Goal: Check status: Check status

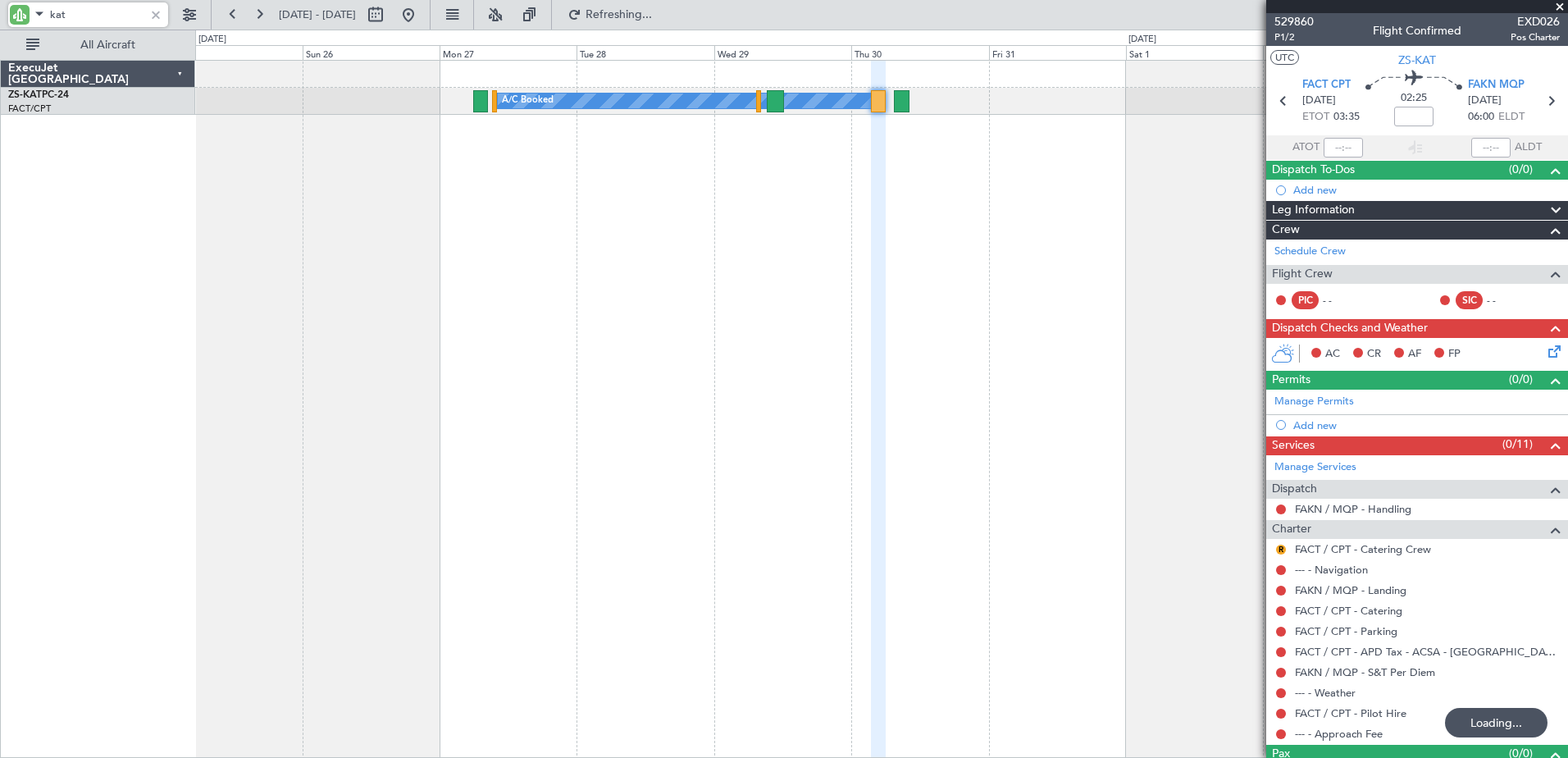
click at [52, 7] on input "kat" at bounding box center [97, 15] width 94 height 24
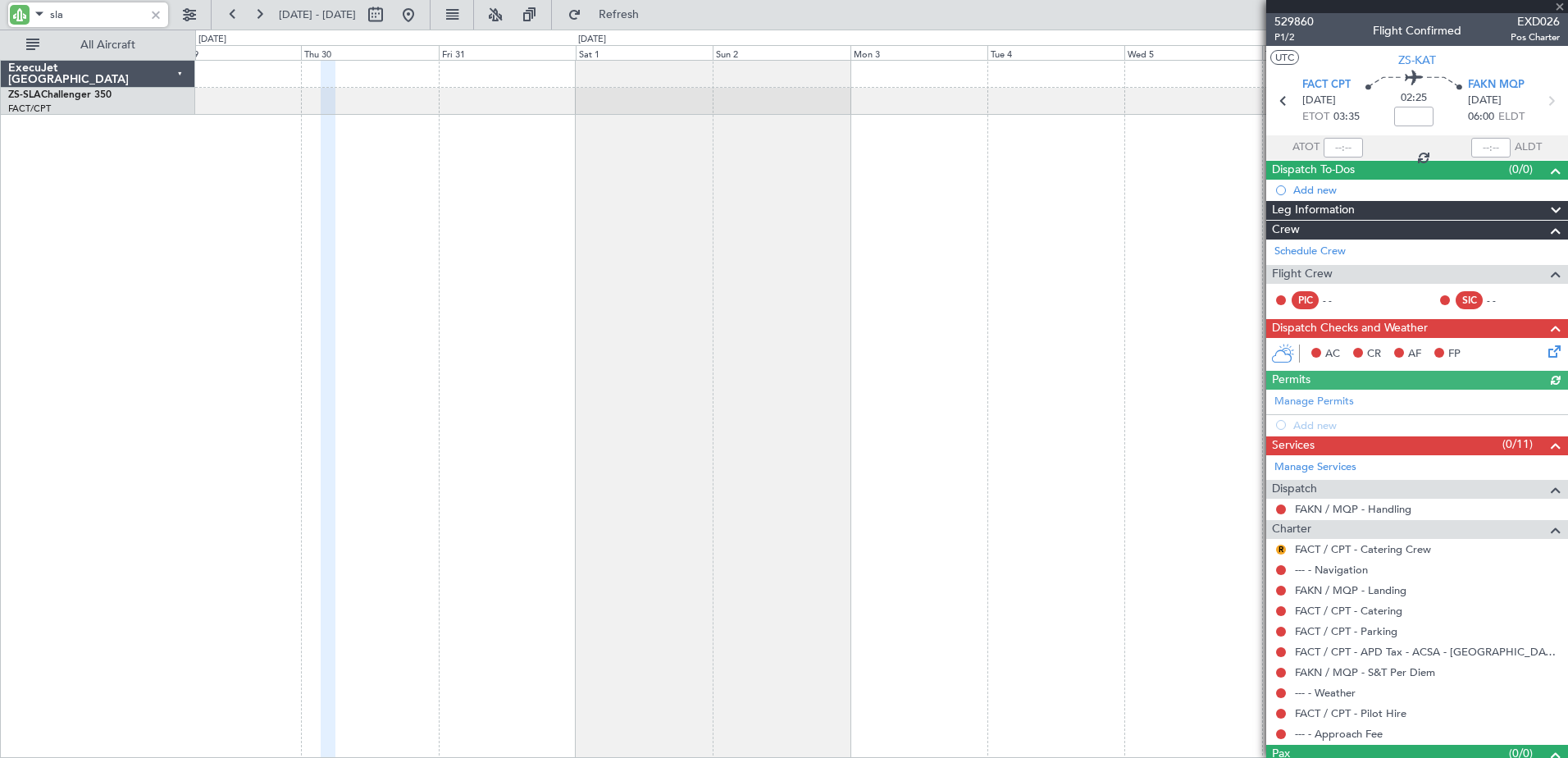
click at [262, 373] on div at bounding box center [882, 409] width 1374 height 698
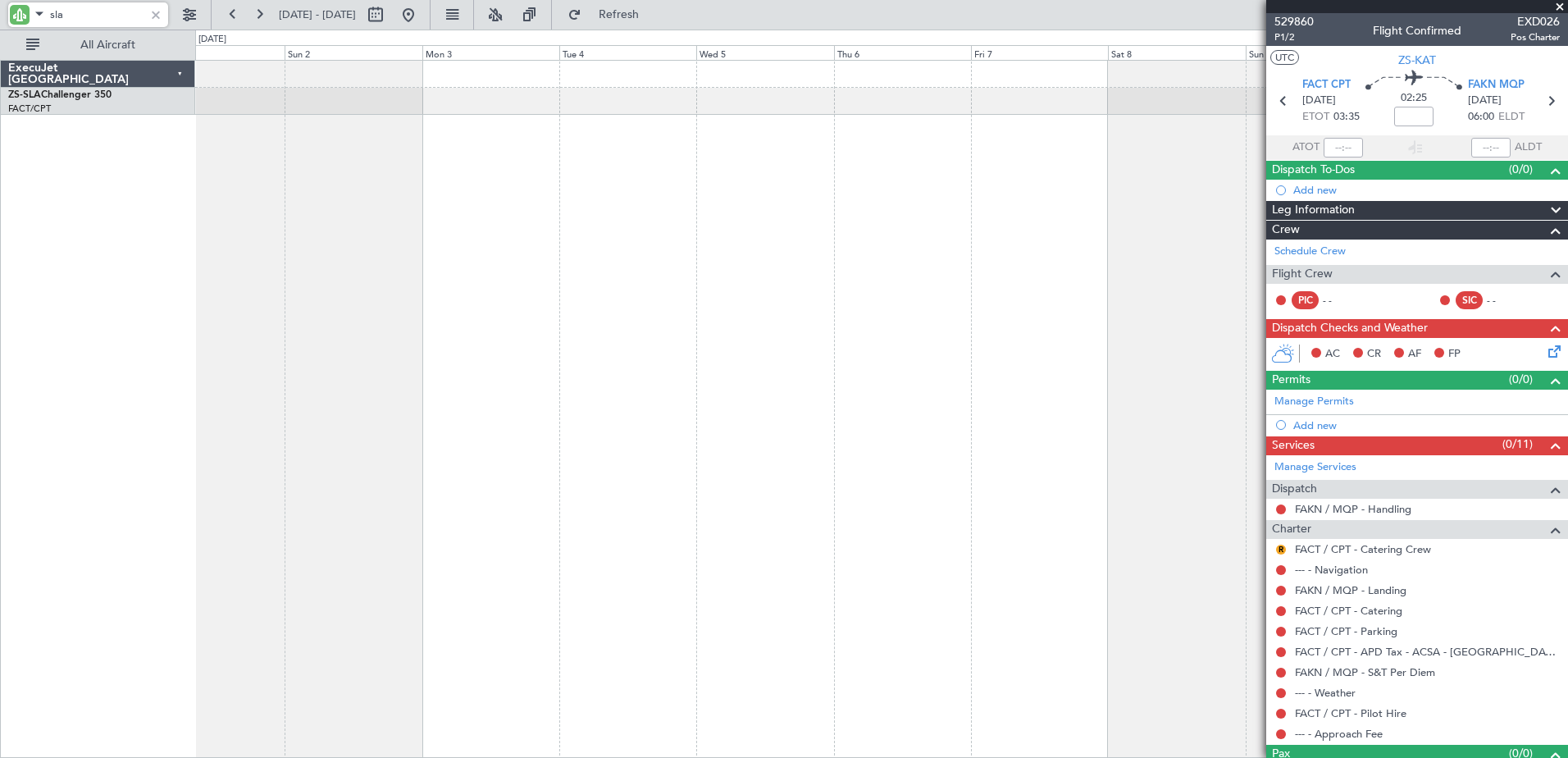
click at [399, 387] on div at bounding box center [882, 409] width 1374 height 698
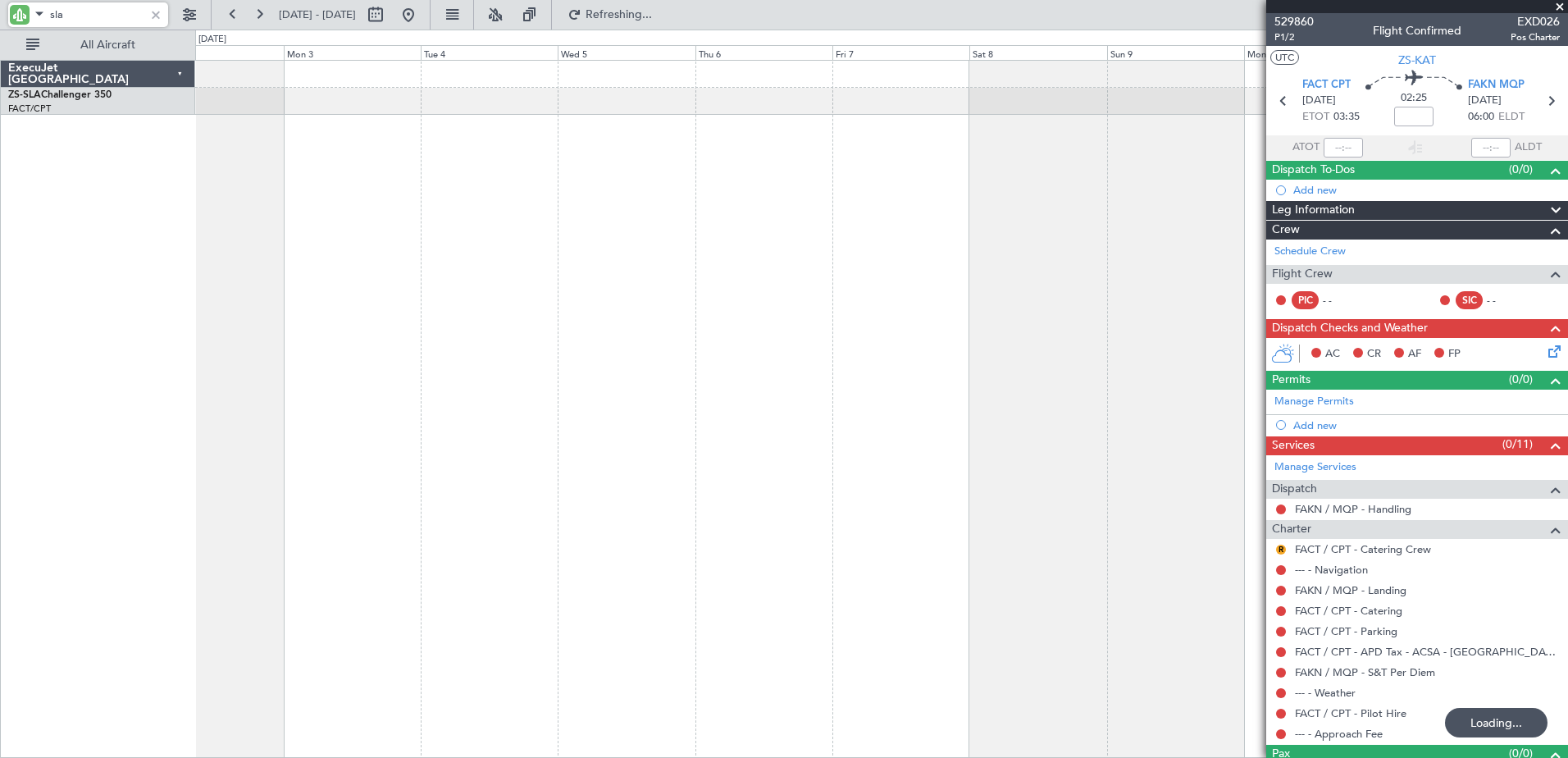
click at [857, 346] on div at bounding box center [882, 409] width 1374 height 698
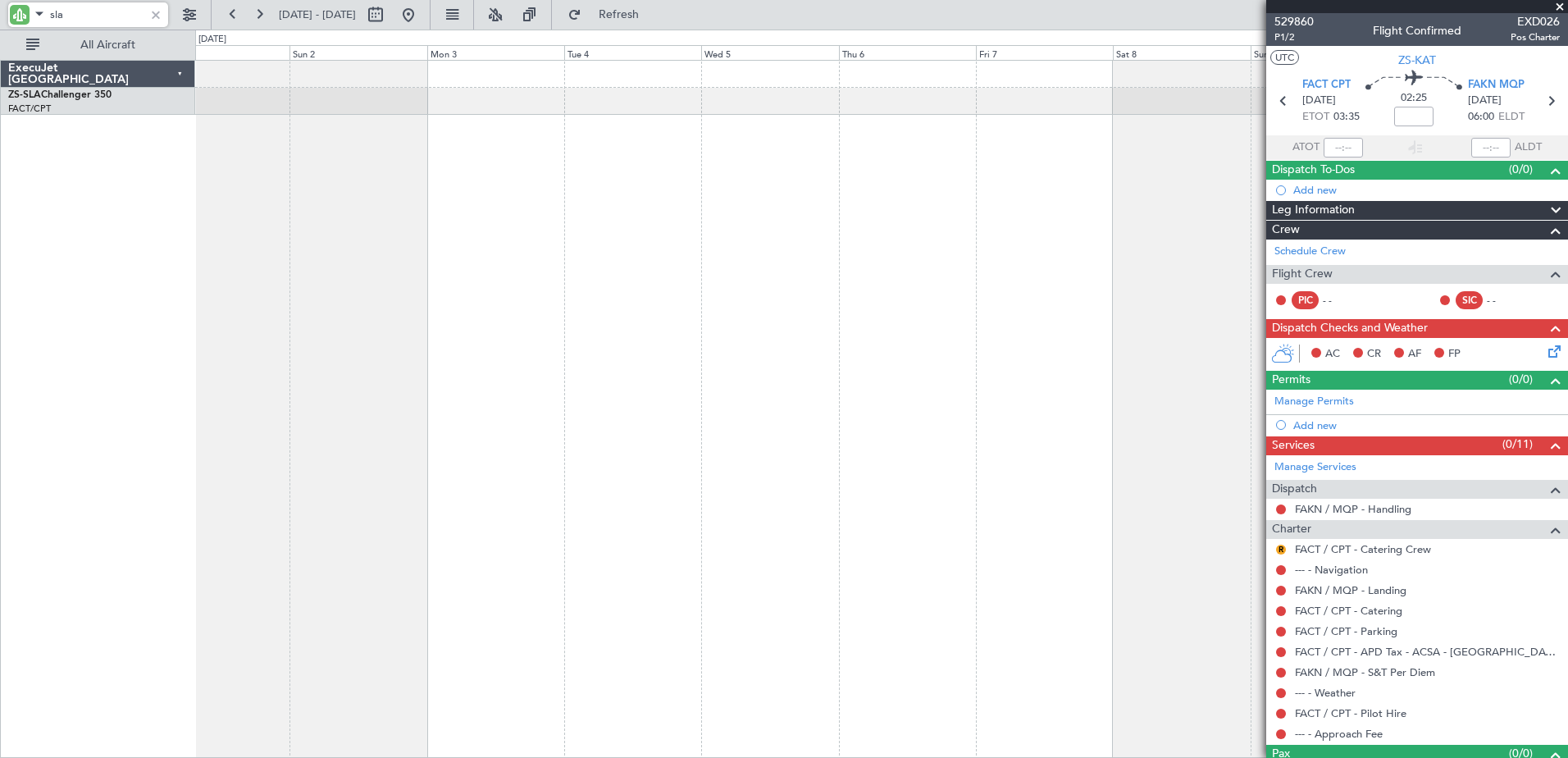
click at [831, 357] on div at bounding box center [882, 409] width 1374 height 698
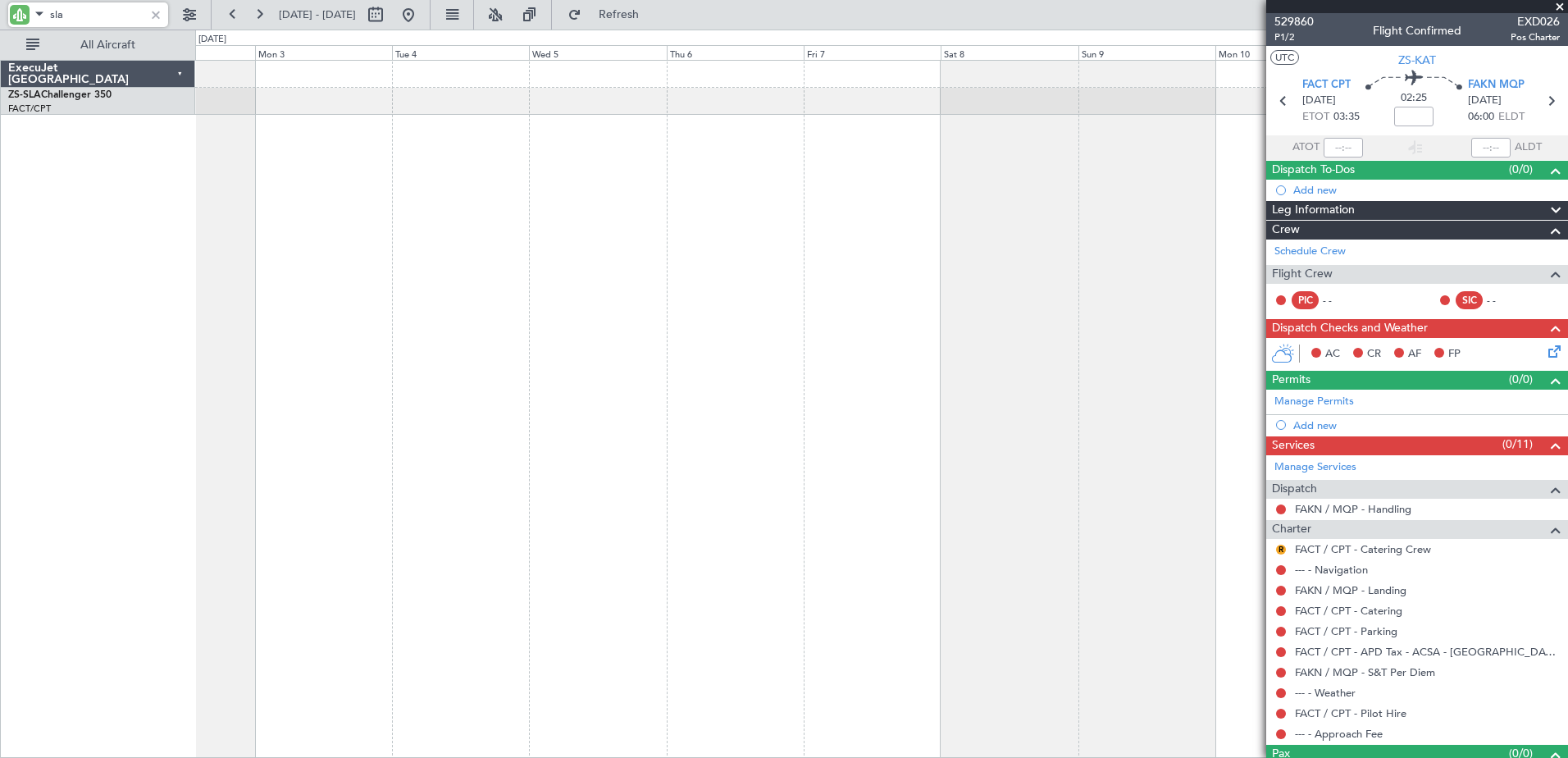
click at [583, 368] on div at bounding box center [882, 409] width 1374 height 698
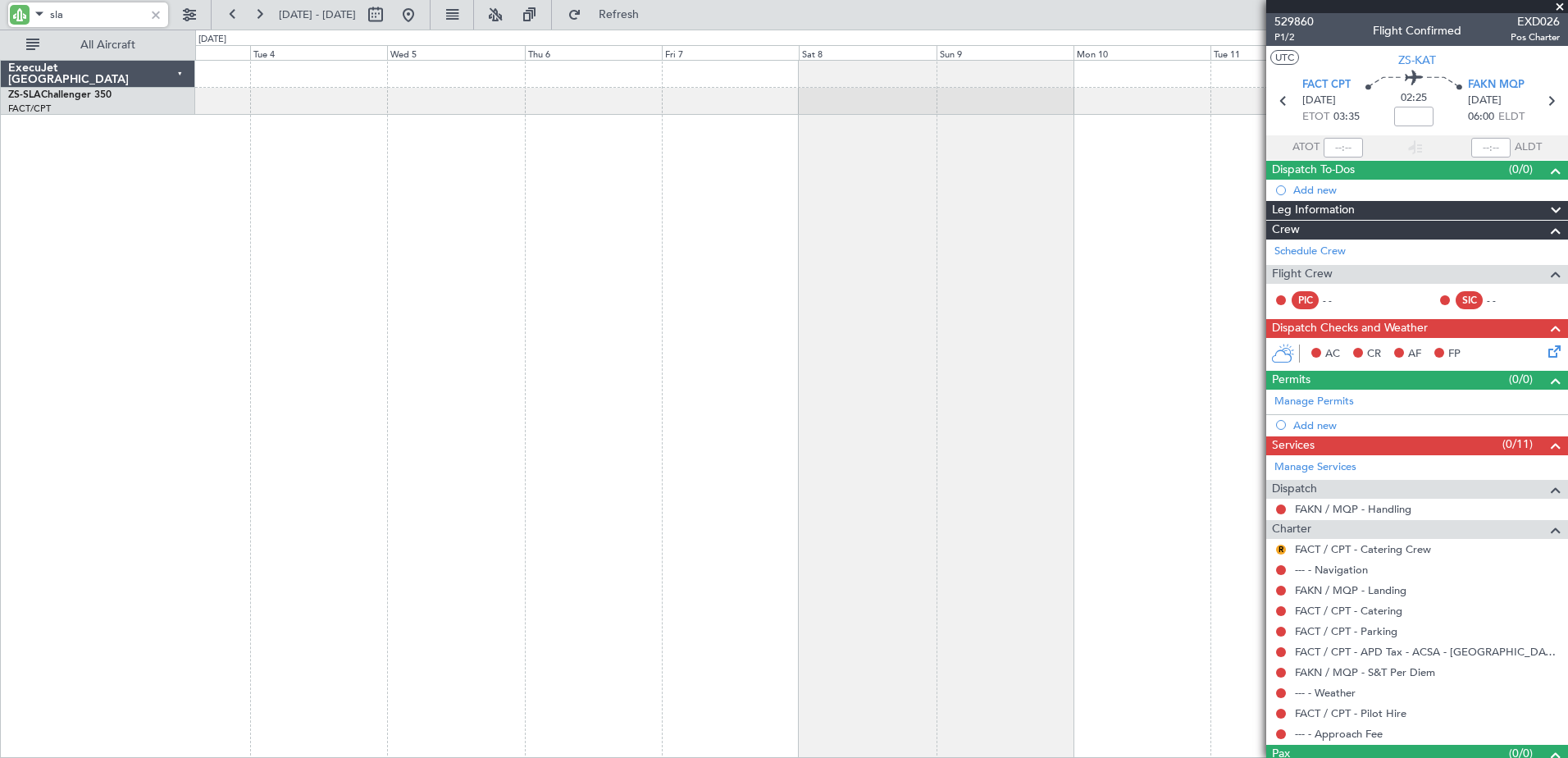
click at [869, 255] on div at bounding box center [882, 409] width 1374 height 698
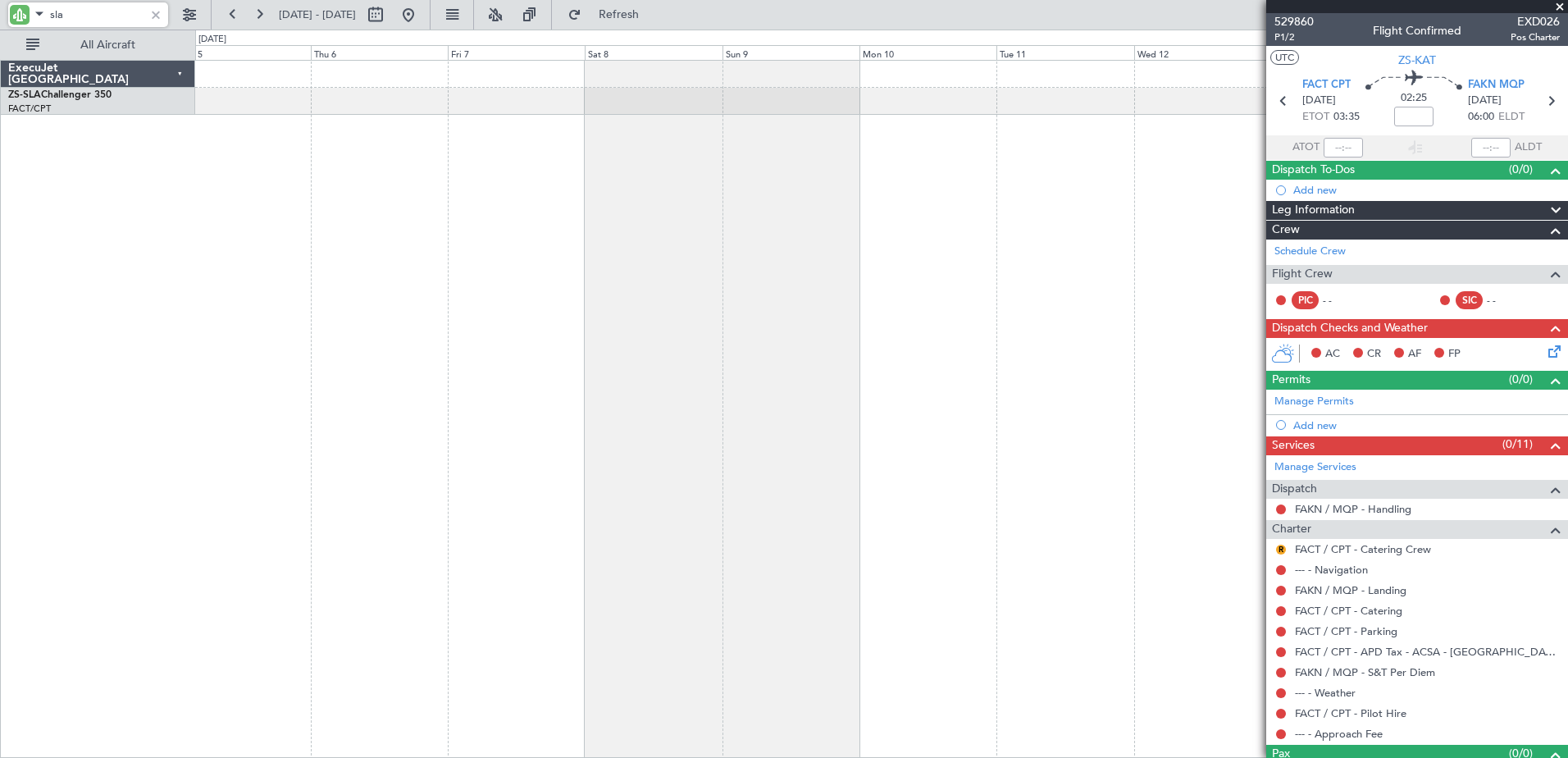
click at [812, 257] on div at bounding box center [882, 409] width 1374 height 698
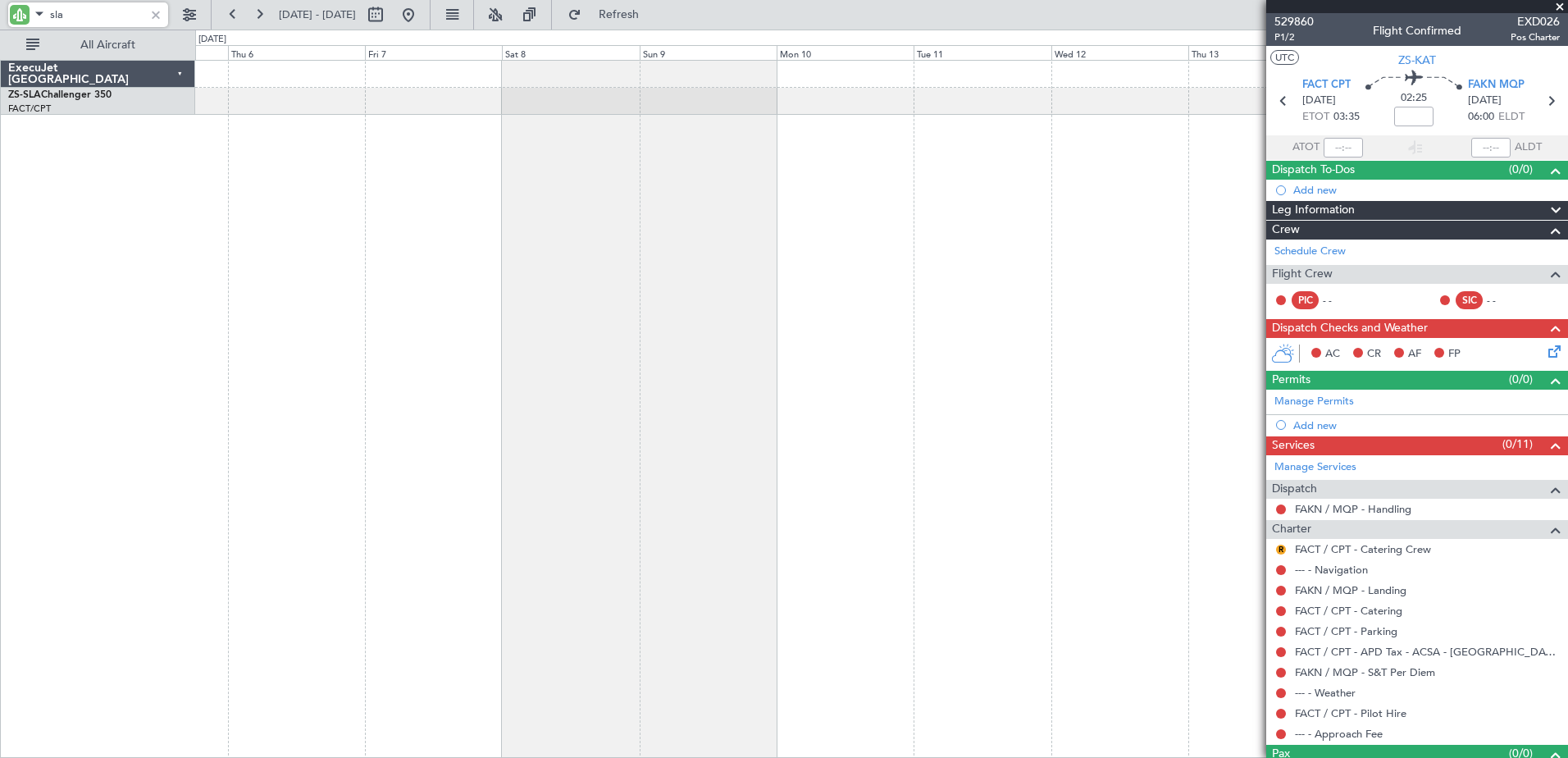
click at [54, 15] on input "sla" at bounding box center [97, 15] width 94 height 24
type input "aha"
click at [422, 20] on button at bounding box center [409, 15] width 26 height 26
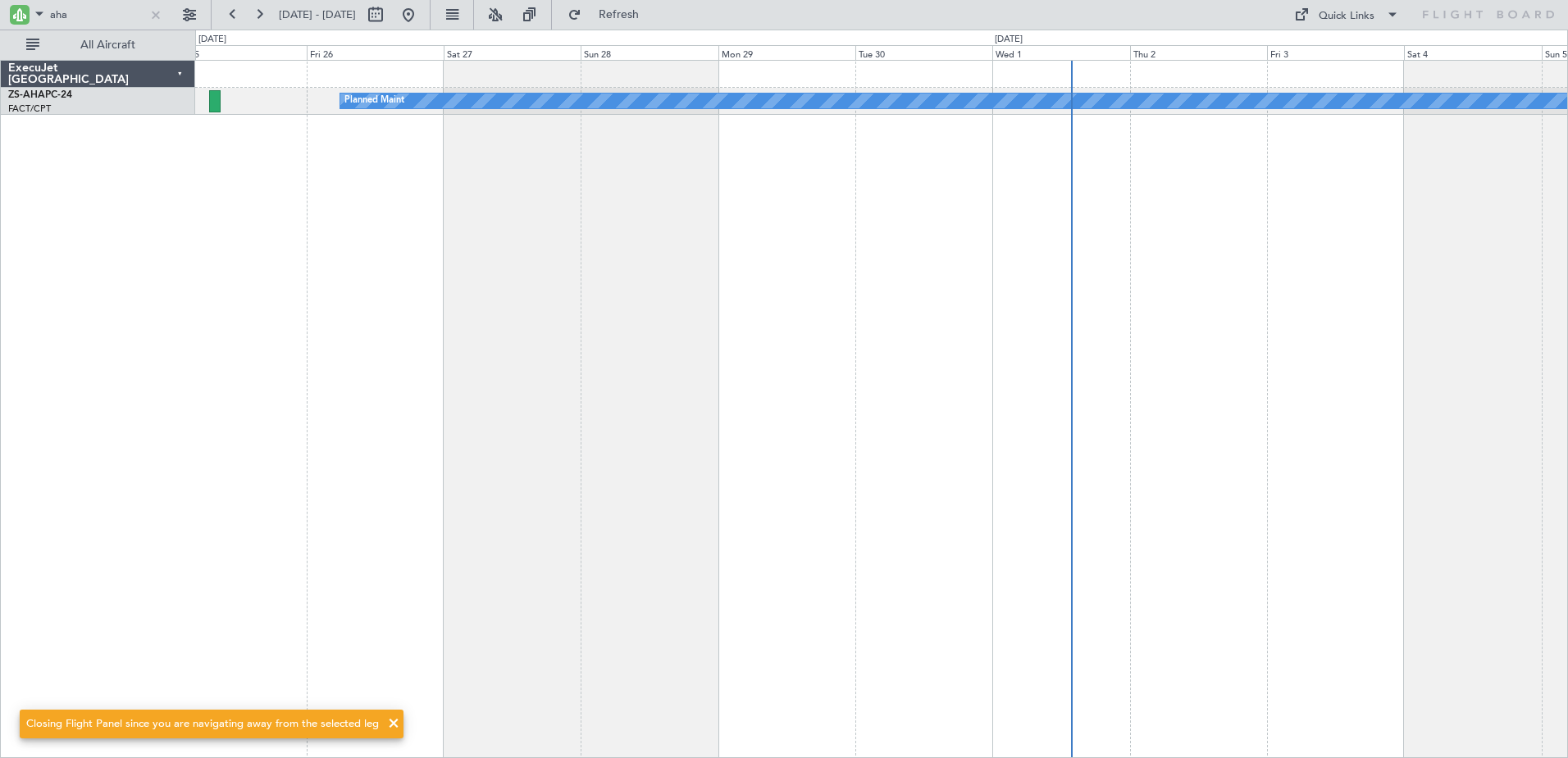
click at [579, 206] on div "Planned Maint" at bounding box center [882, 409] width 1374 height 698
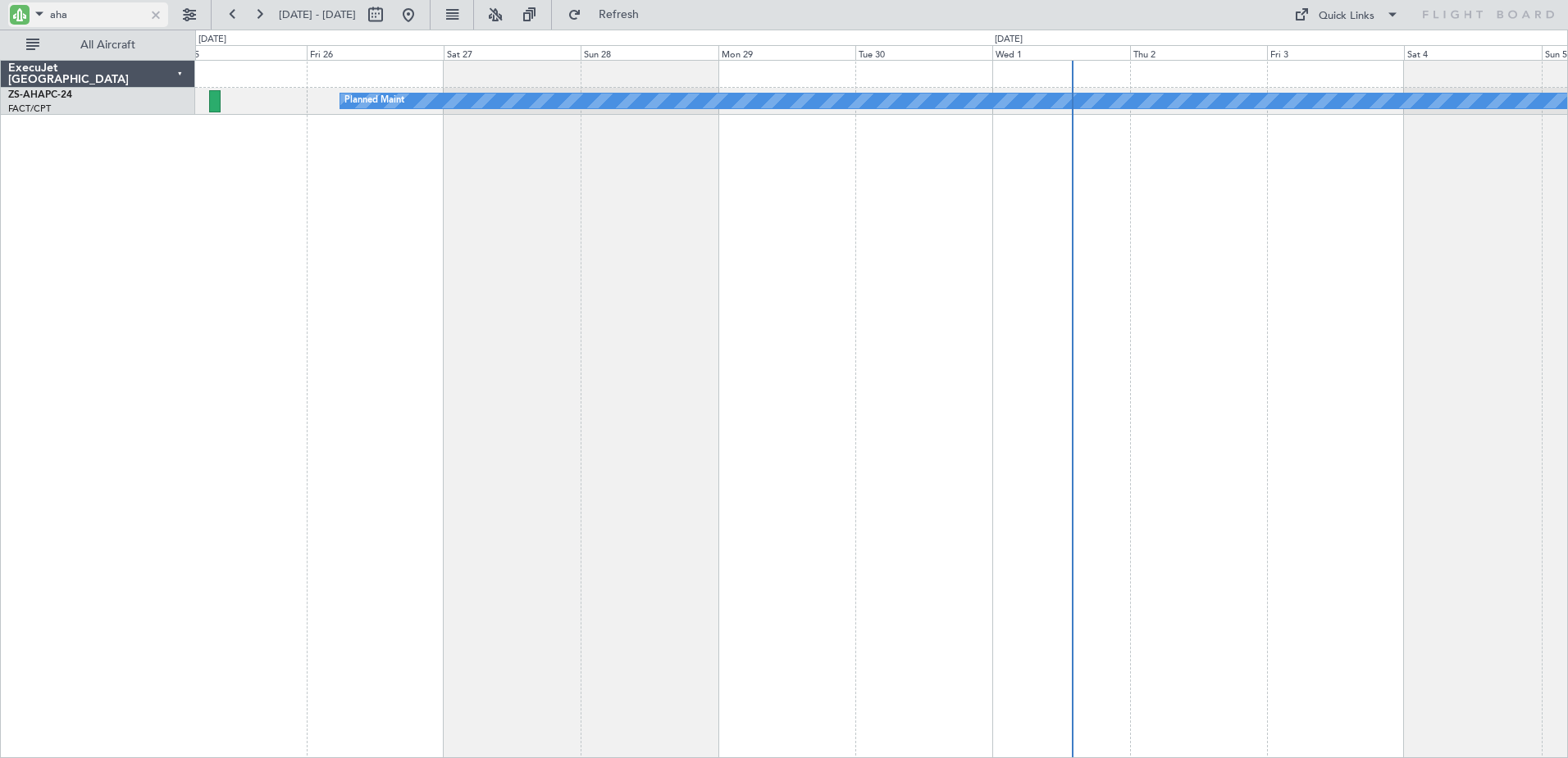
click at [152, 9] on div at bounding box center [155, 14] width 18 height 18
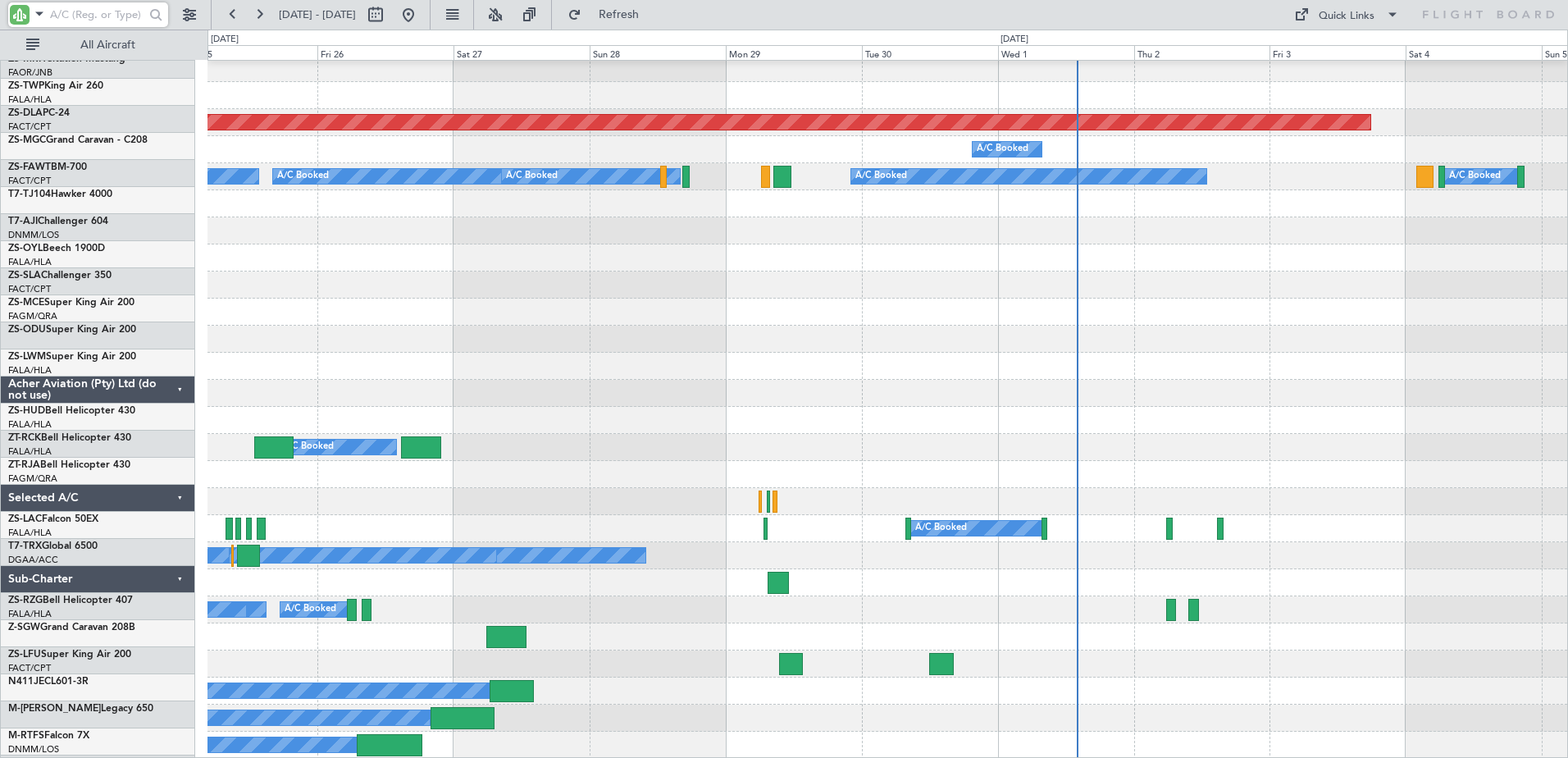
scroll to position [1007, 0]
